Goal: Information Seeking & Learning: Find specific page/section

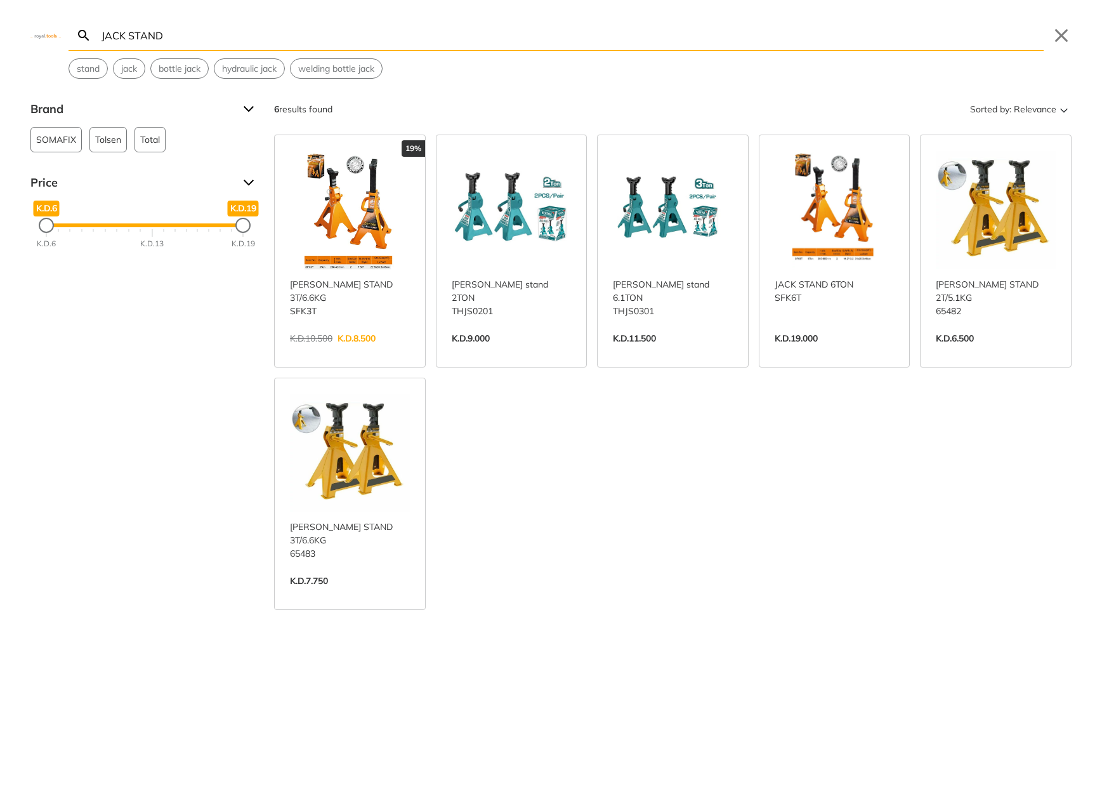
type input "JACK STAND"
click at [410, 351] on link "View more →" at bounding box center [350, 351] width 120 height 0
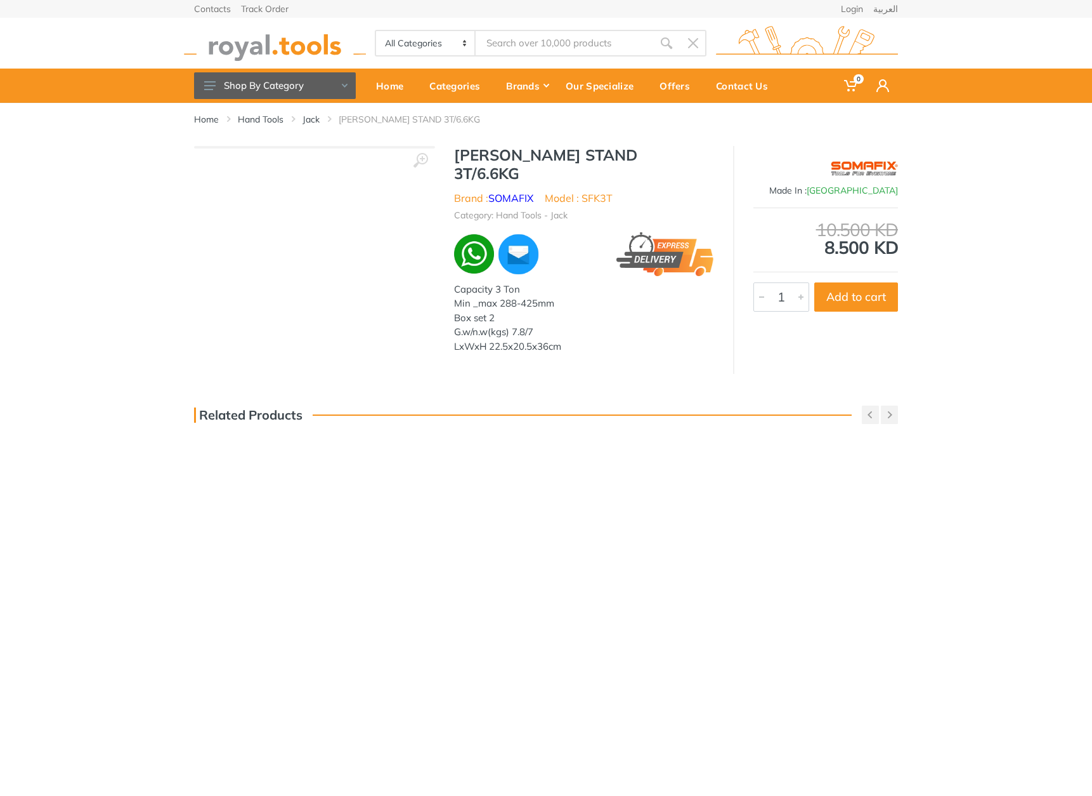
type input "JACK STAND"
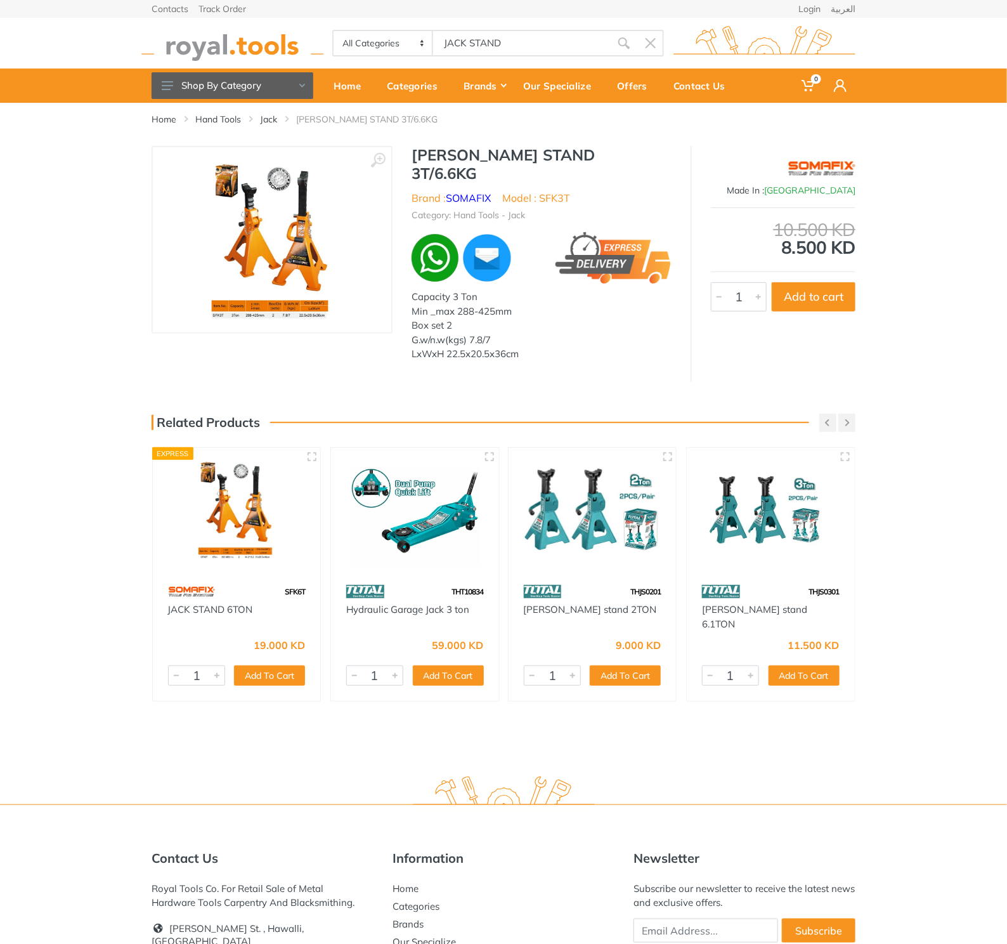
click at [491, 36] on body "0 0" at bounding box center [503, 472] width 1007 height 944
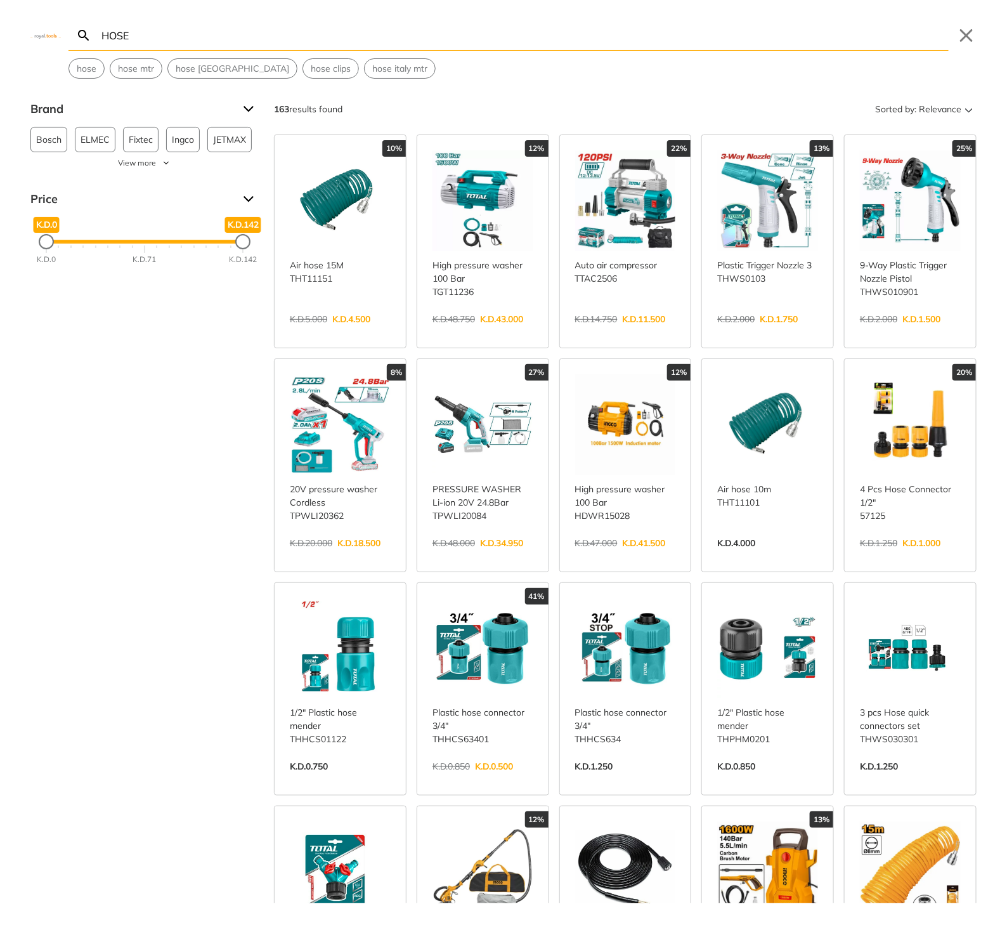
type input "HOSE"
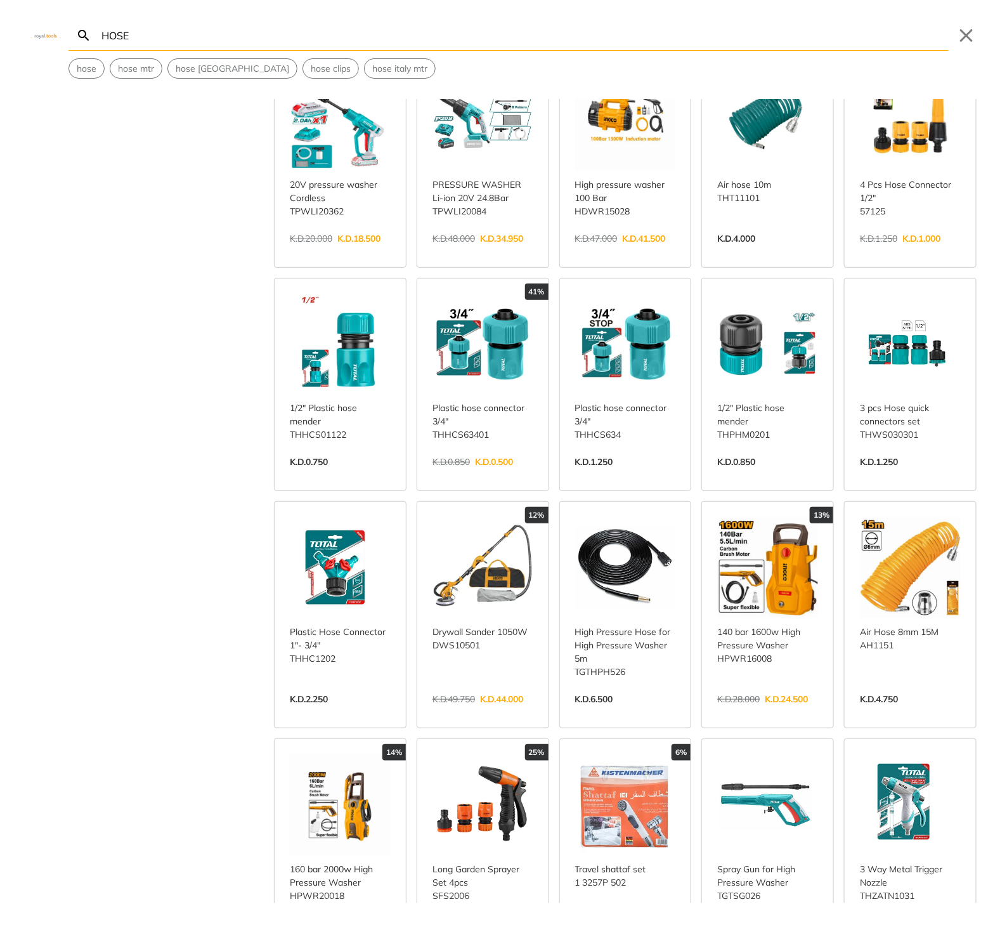
scroll to position [313, 0]
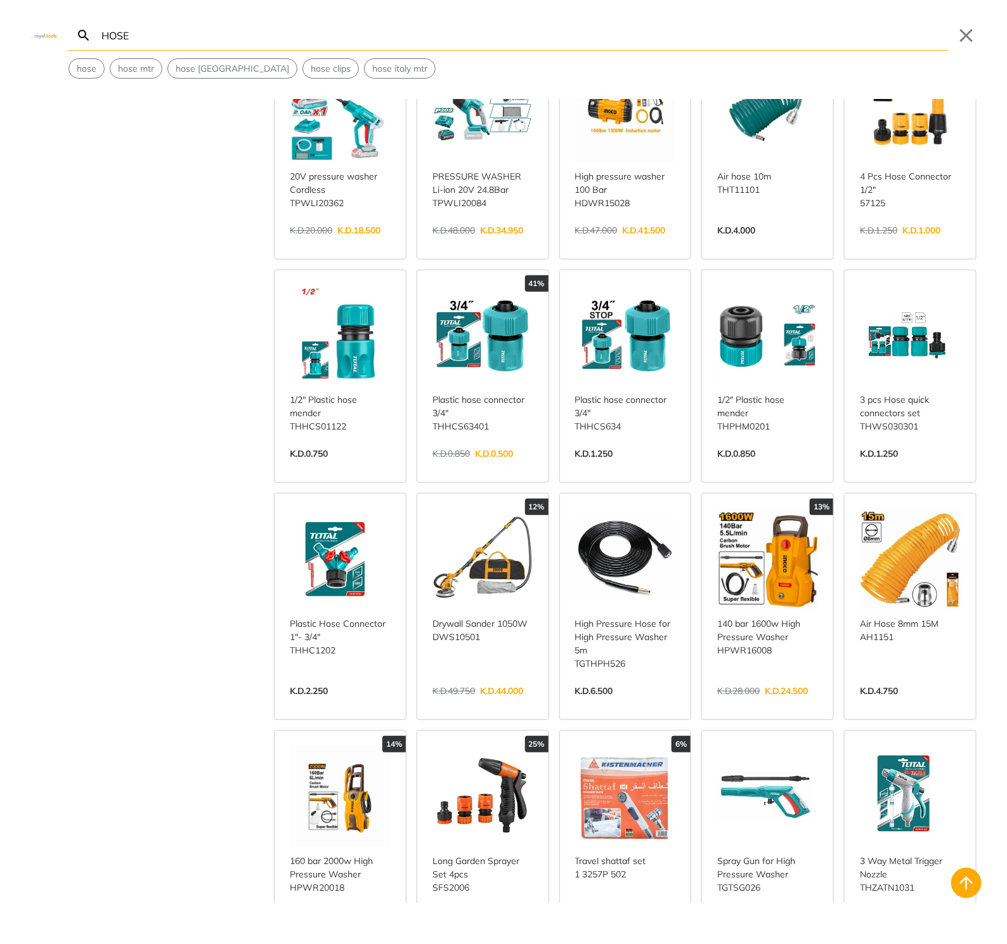
click at [643, 704] on link "View more →" at bounding box center [625, 704] width 101 height 0
